Goal: Find specific page/section: Find specific page/section

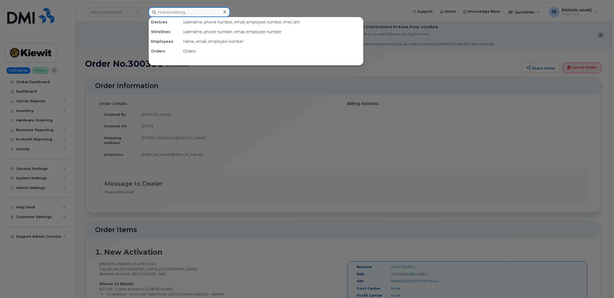
click at [162, 11] on input at bounding box center [189, 12] width 81 height 10
paste input "300179"
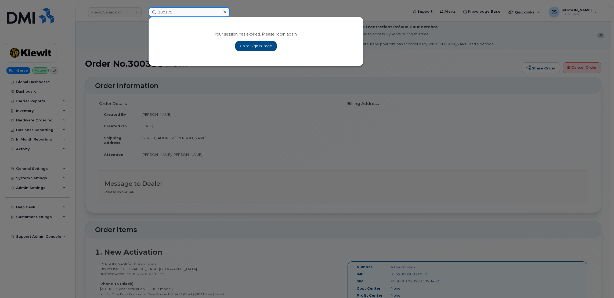
type input "300179"
click at [246, 49] on link "Go to Sign In Page" at bounding box center [255, 46] width 41 height 10
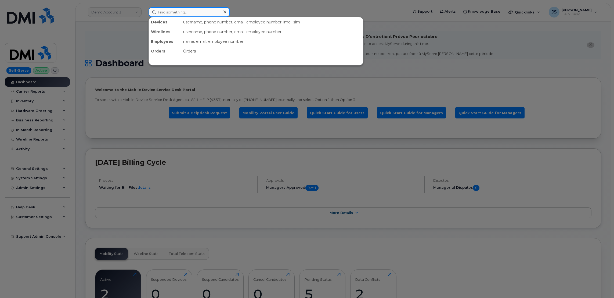
paste input "956-572-2038"
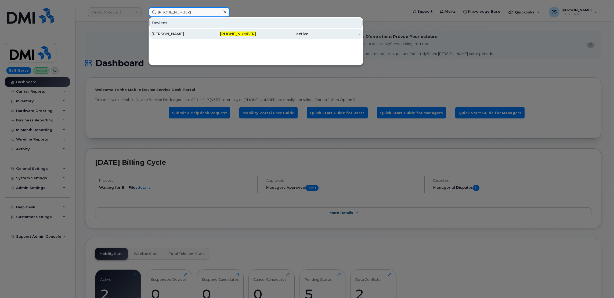
type input "956-572-2038"
click at [164, 35] on div "KRYSTAL MONTGOMERY" at bounding box center [178, 33] width 52 height 5
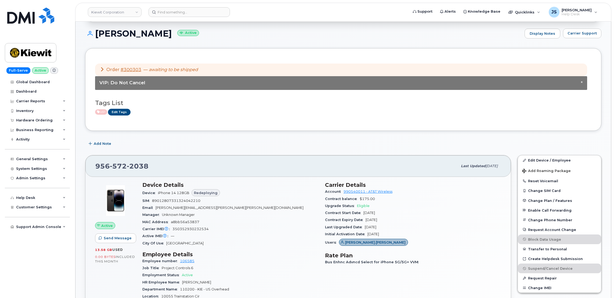
scroll to position [81, 0]
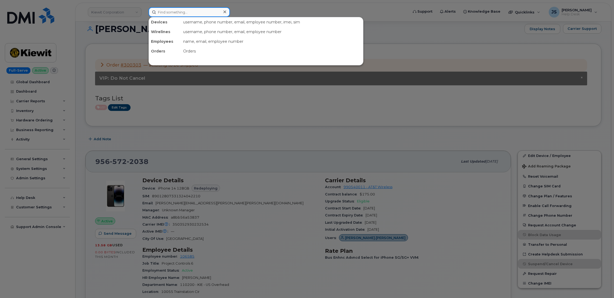
click at [178, 13] on input at bounding box center [189, 12] width 81 height 10
paste input "4026186929"
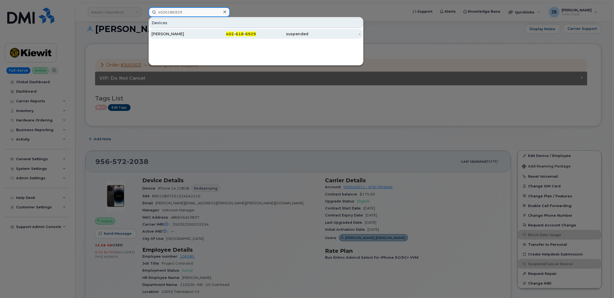
type input "4026186929"
click at [168, 34] on div "[PERSON_NAME]" at bounding box center [178, 33] width 52 height 5
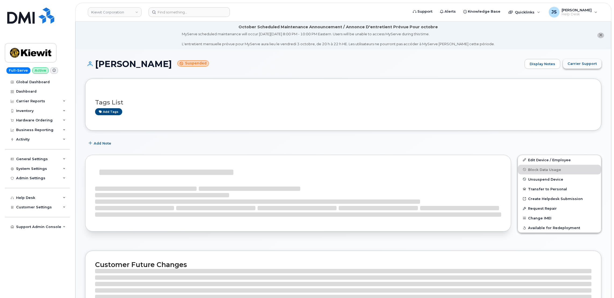
click at [583, 65] on span "Carrier Support" at bounding box center [582, 63] width 29 height 5
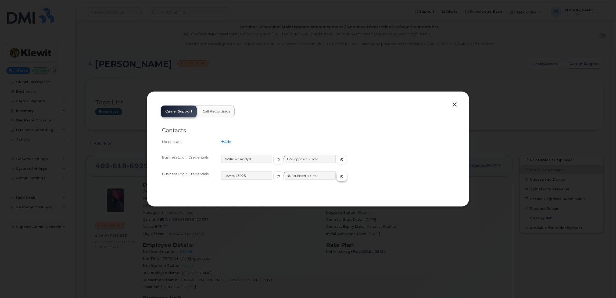
click at [340, 175] on icon "button" at bounding box center [341, 175] width 3 height 3
